Goal: Transaction & Acquisition: Purchase product/service

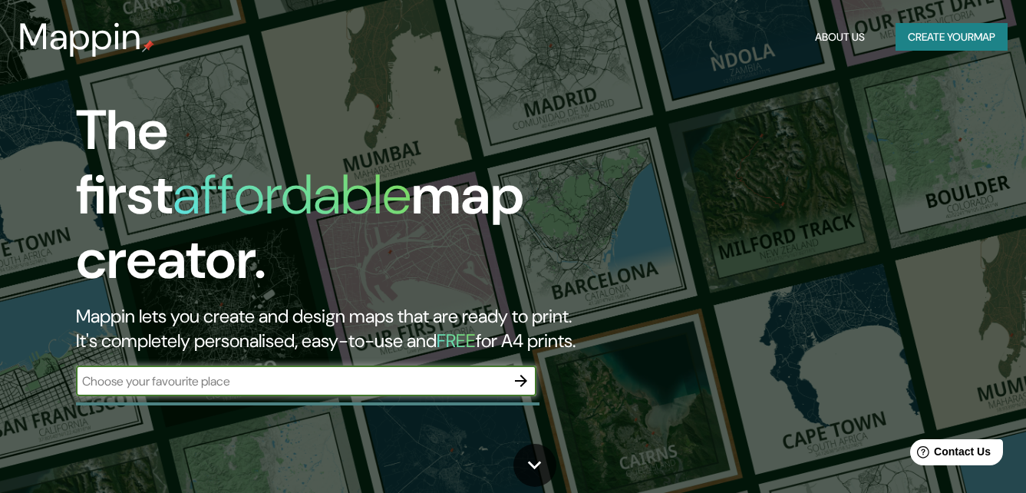
click at [462, 372] on input "text" at bounding box center [291, 381] width 430 height 18
click at [424, 375] on div "​" at bounding box center [306, 380] width 460 height 31
type input "santiago"
click at [520, 371] on icon "button" at bounding box center [521, 380] width 18 height 18
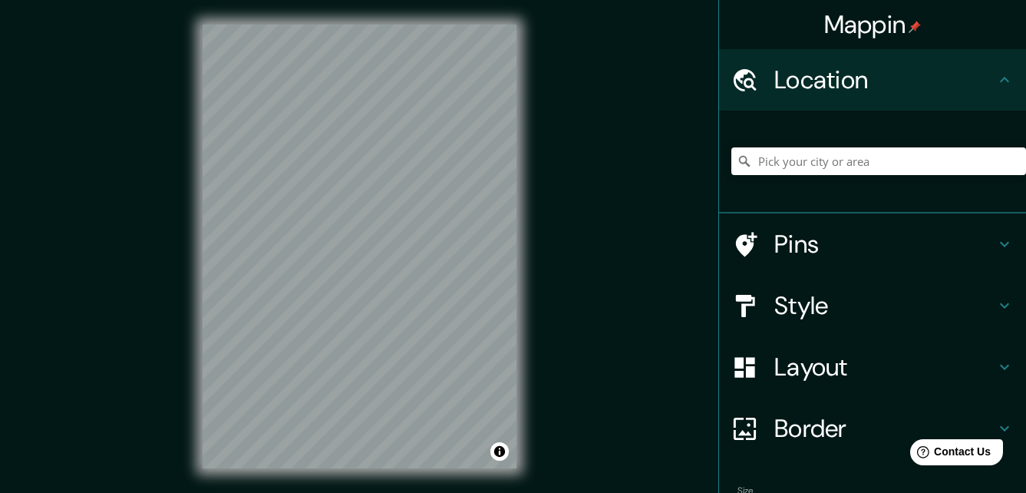
click at [660, 137] on div "Mappin Location Pins Style Layout Border Choose a border. Hint : you can make l…" at bounding box center [513, 258] width 1026 height 517
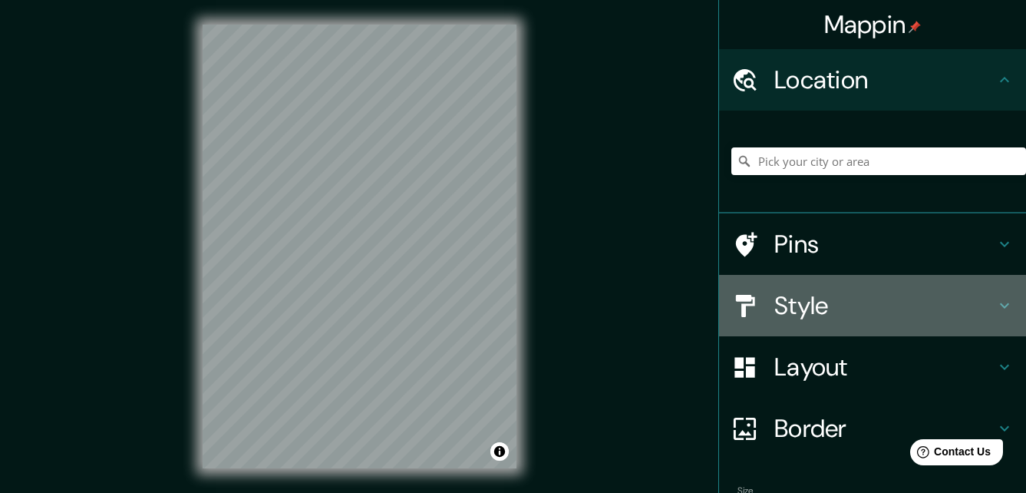
click at [812, 306] on h4 "Style" at bounding box center [884, 305] width 221 height 31
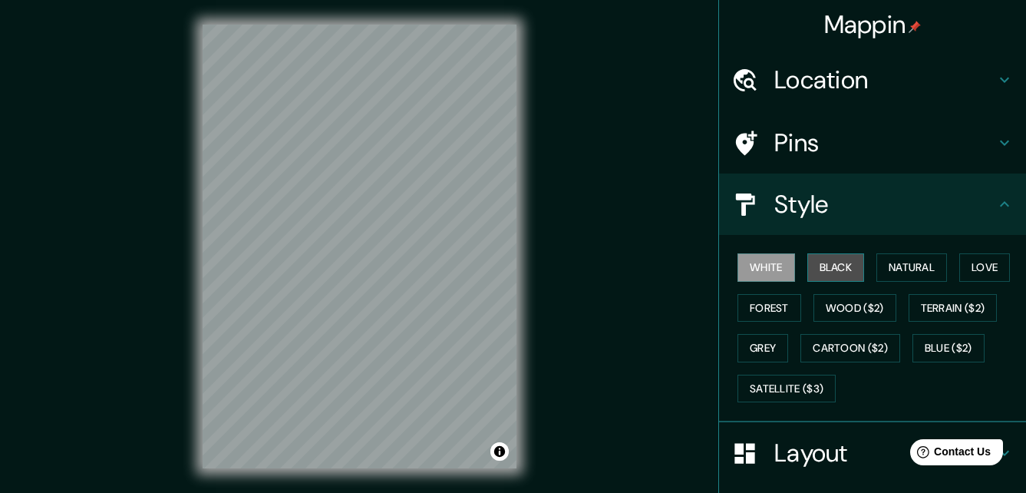
click at [821, 266] on button "Black" at bounding box center [836, 267] width 58 height 28
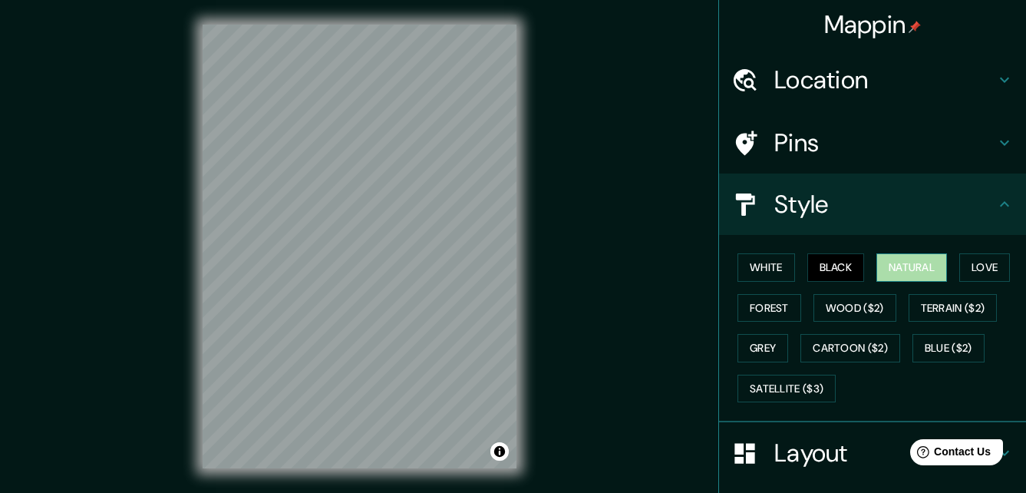
click at [910, 262] on button "Natural" at bounding box center [911, 267] width 71 height 28
click at [898, 312] on div "White Black Natural Love Forest Wood ($2) Terrain ($2) Grey Cartoon ($2) Blue (…" at bounding box center [878, 327] width 295 height 161
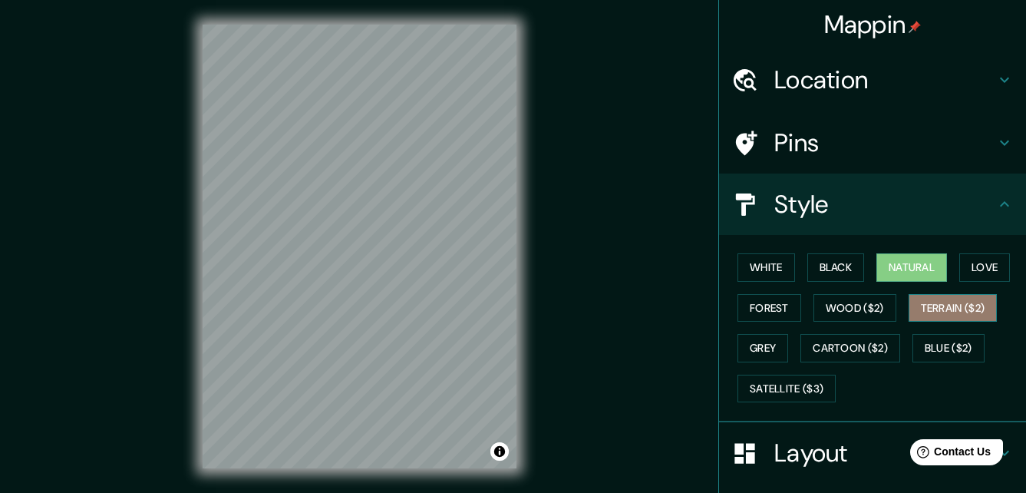
click at [915, 315] on button "Terrain ($2)" at bounding box center [952, 308] width 89 height 28
click at [935, 262] on button "Natural" at bounding box center [911, 267] width 71 height 28
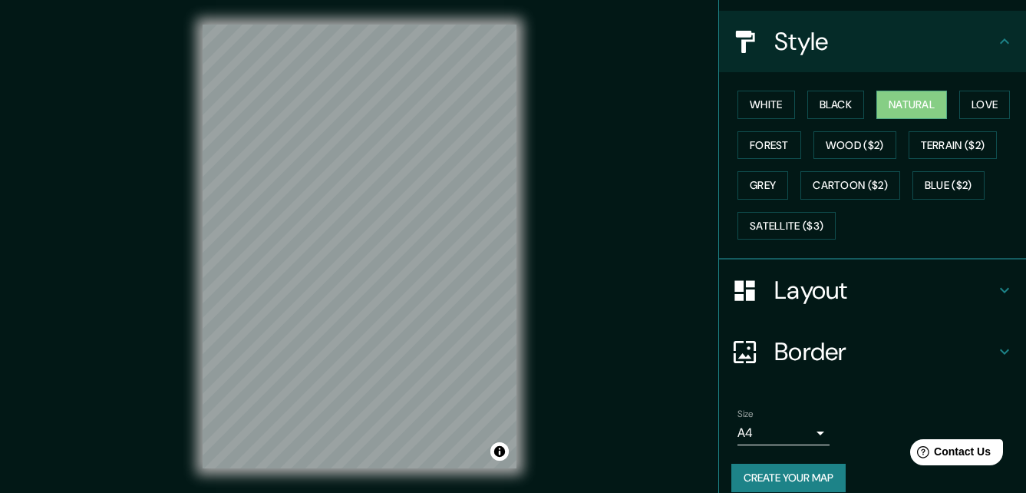
scroll to position [180, 0]
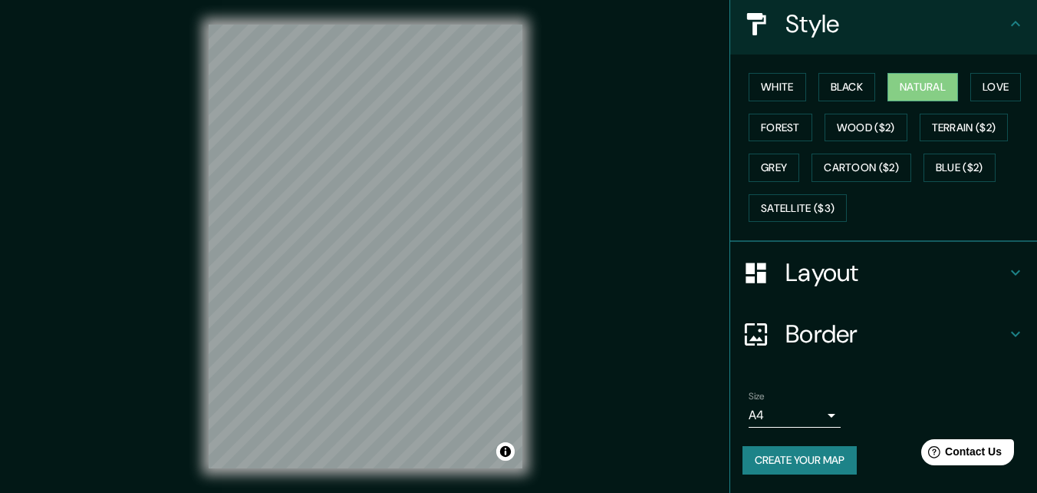
click at [810, 411] on body "Mappin Location Pins Style White Black Natural Love Forest Wood ($2) Terrain ($…" at bounding box center [518, 246] width 1037 height 493
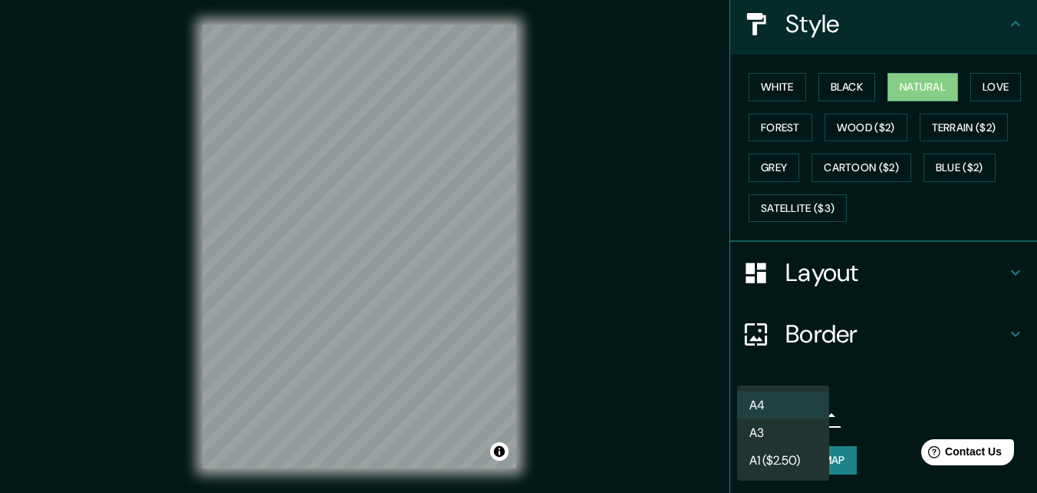
click at [782, 443] on li "A3" at bounding box center [783, 433] width 92 height 28
type input "a4"
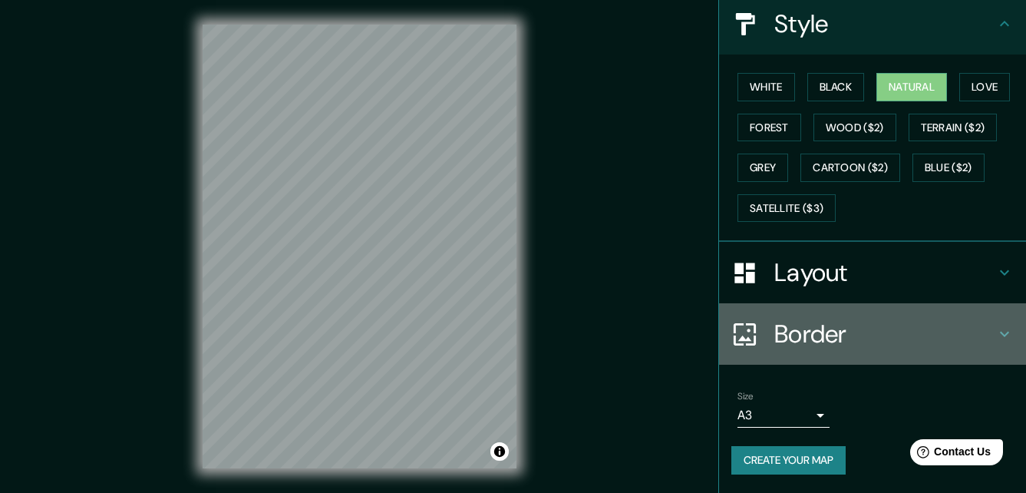
click at [827, 338] on h4 "Border" at bounding box center [884, 333] width 221 height 31
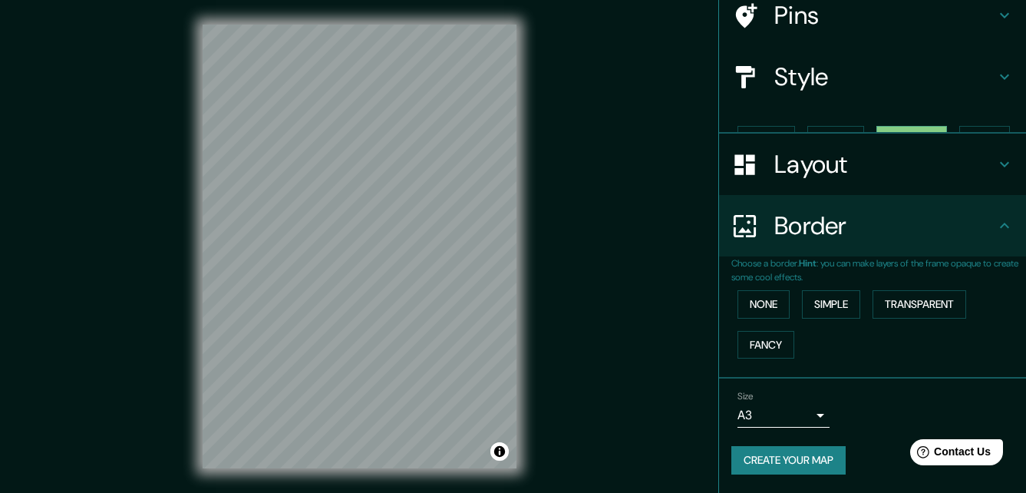
scroll to position [101, 0]
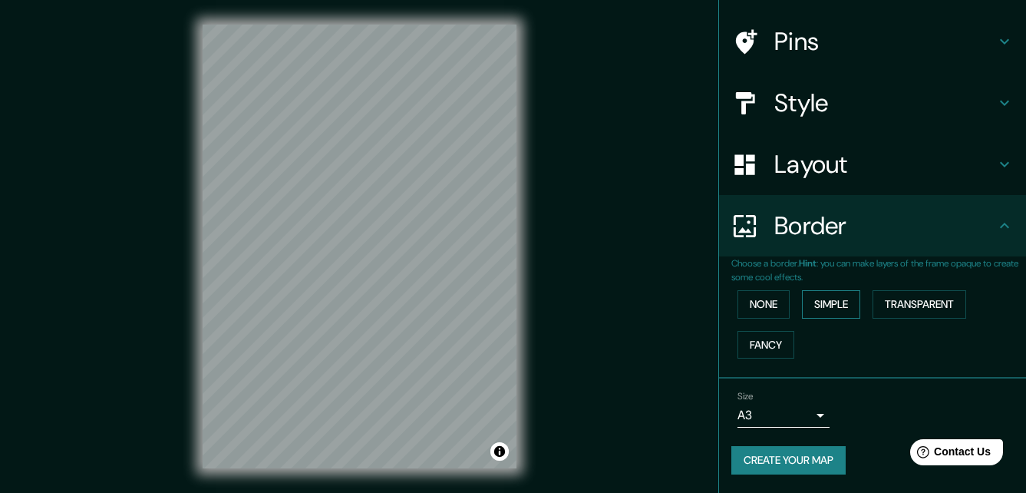
click at [836, 312] on button "Simple" at bounding box center [831, 304] width 58 height 28
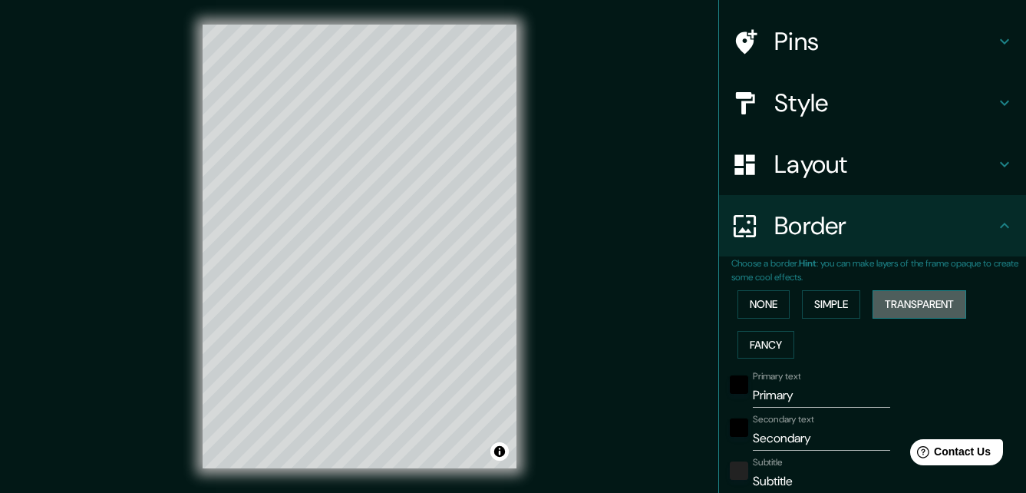
click at [879, 311] on button "Transparent" at bounding box center [919, 304] width 94 height 28
click at [754, 310] on button "None" at bounding box center [763, 304] width 52 height 28
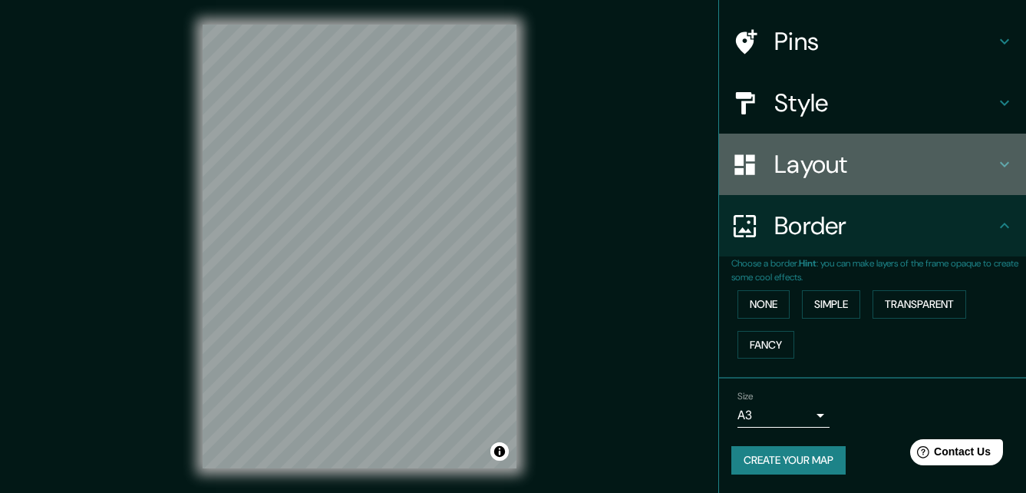
click at [792, 178] on h4 "Layout" at bounding box center [884, 164] width 221 height 31
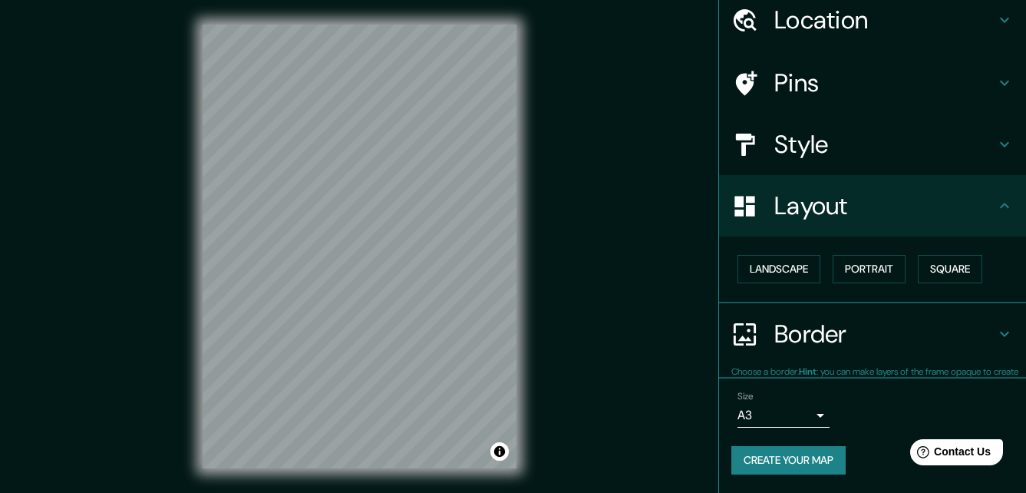
scroll to position [59, 0]
click at [783, 268] on button "Landscape" at bounding box center [778, 270] width 83 height 28
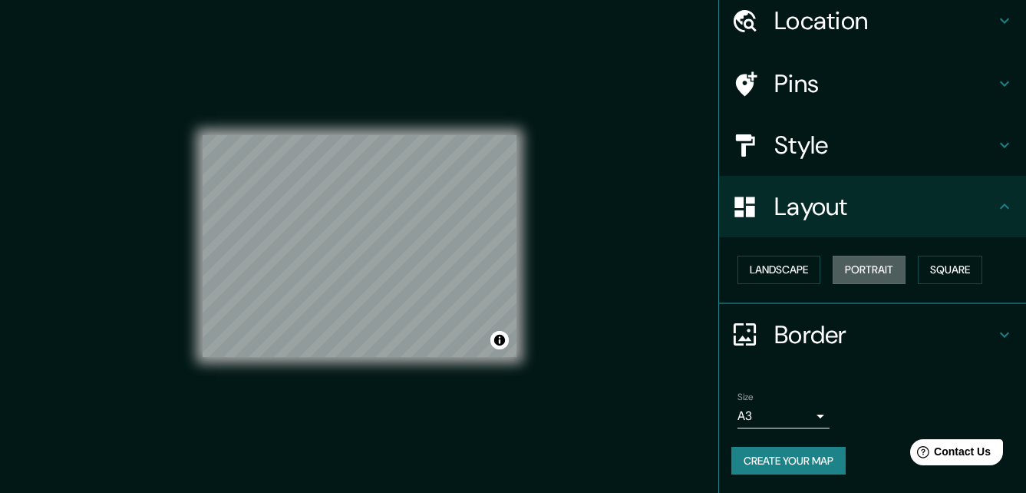
click at [854, 266] on button "Portrait" at bounding box center [869, 270] width 73 height 28
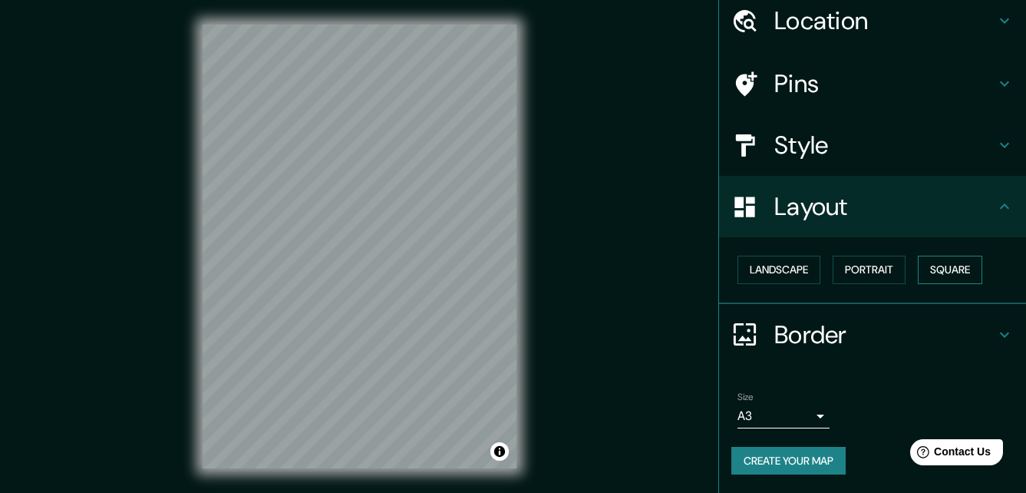
click at [935, 262] on button "Square" at bounding box center [950, 270] width 64 height 28
